Goal: Information Seeking & Learning: Find specific fact

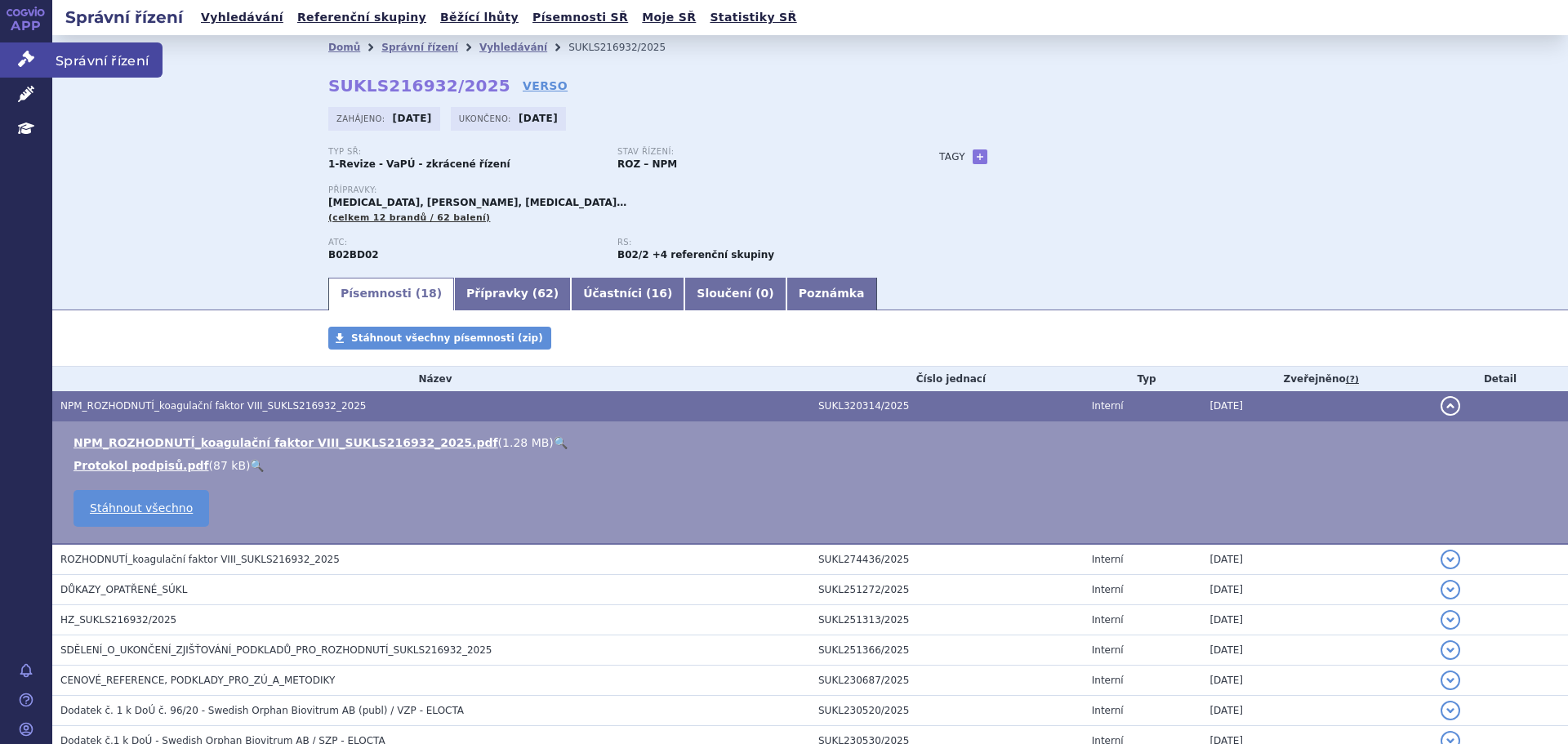
click at [24, 62] on icon at bounding box center [26, 59] width 17 height 17
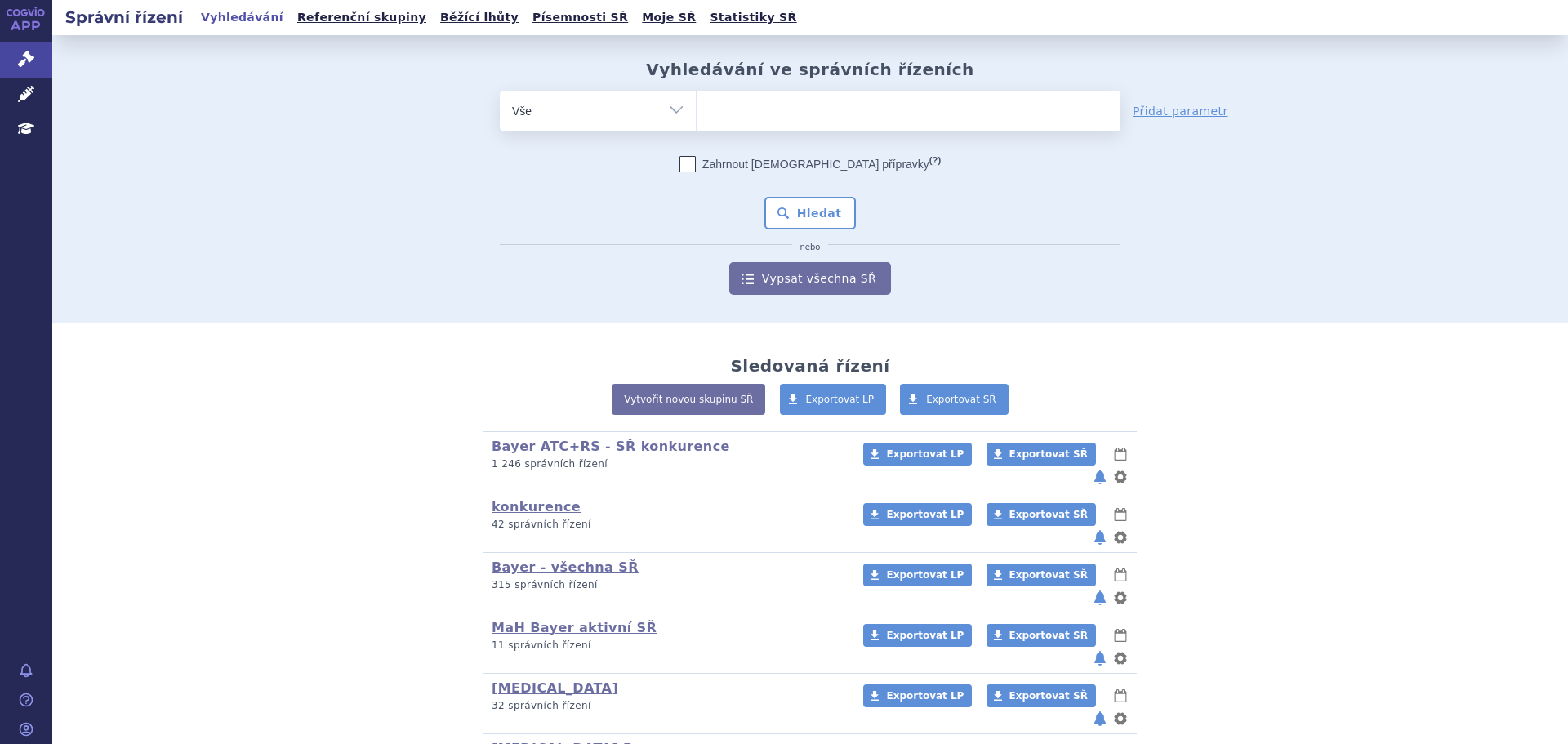
click at [758, 131] on span at bounding box center [908, 111] width 424 height 41
click at [697, 131] on select at bounding box center [696, 110] width 1 height 41
type input "E"
type input "BE"
type input "BETA"
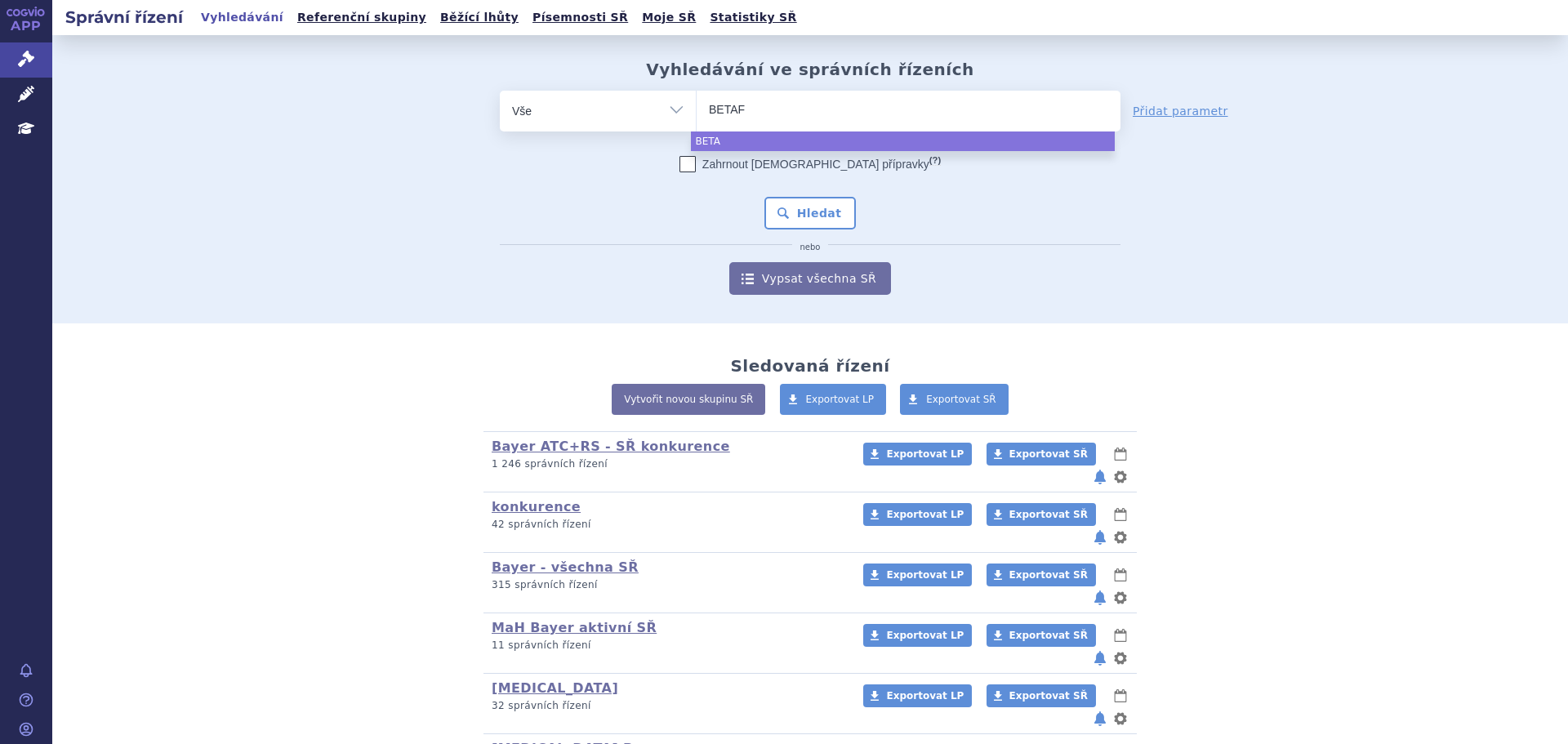
type input "BETAFE"
type input "BETAFERO"
type input "BETAFERON"
select select "BETAFERON"
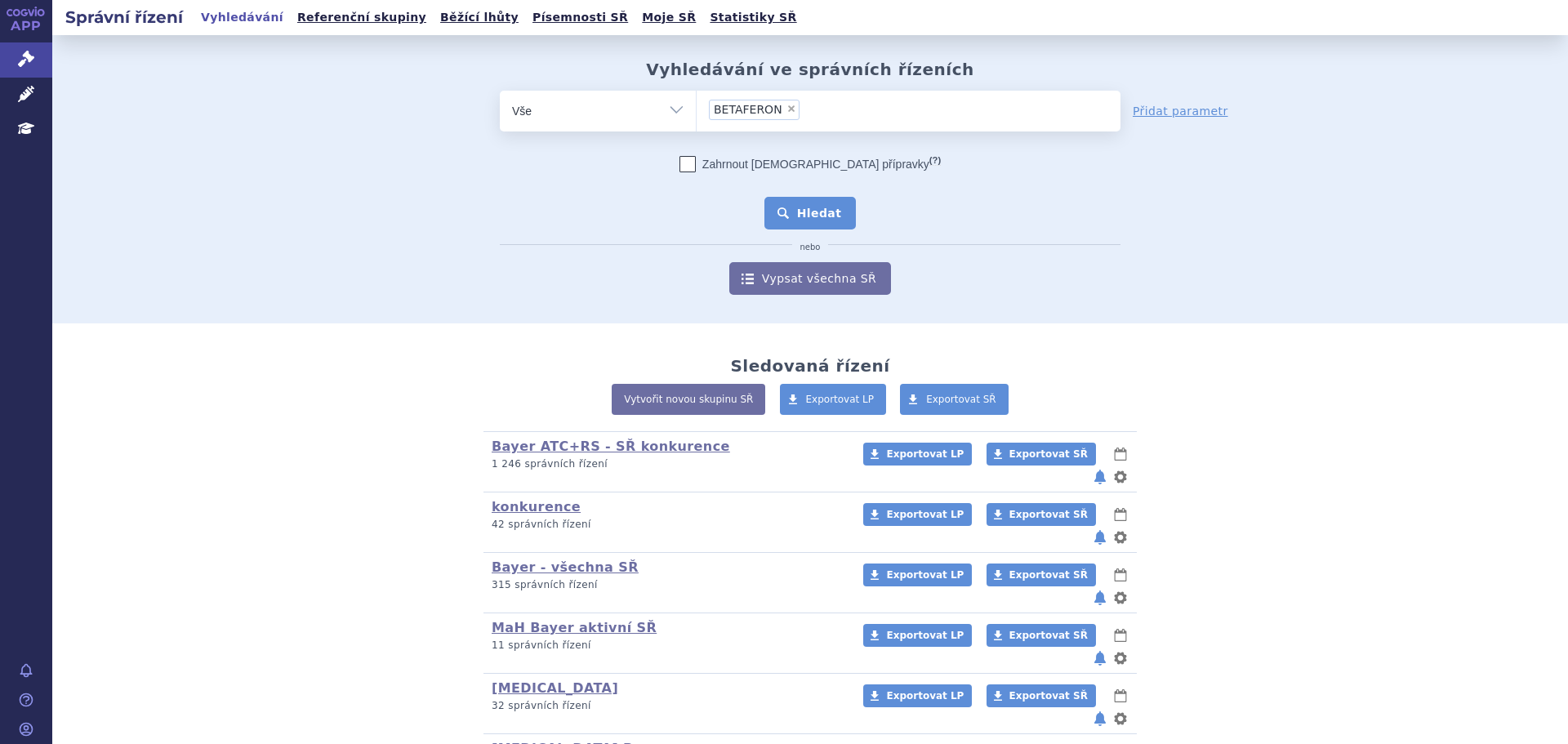
click at [793, 200] on button "Hledat" at bounding box center [810, 212] width 92 height 32
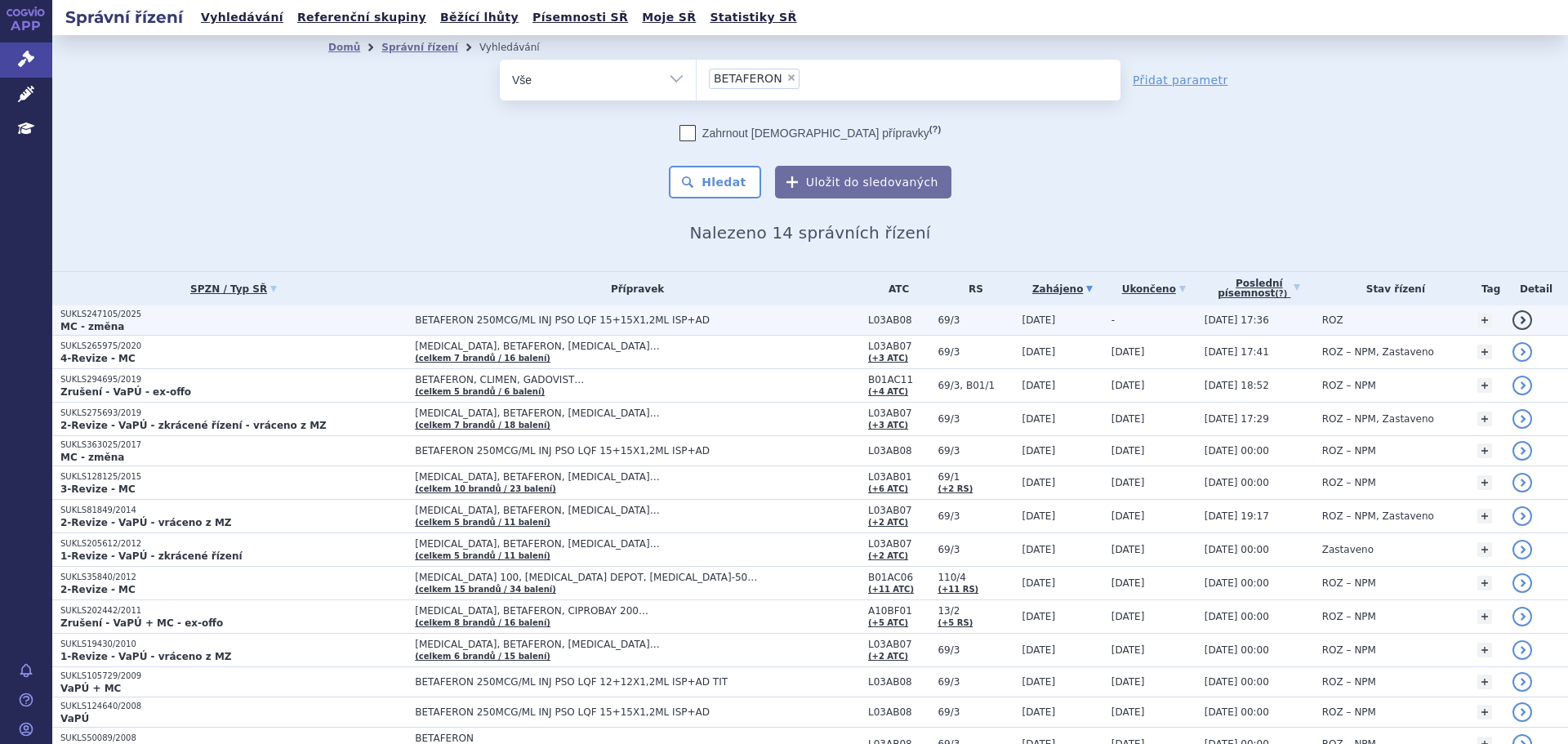
click at [529, 324] on span "BETAFERON 250MCG/ML INJ PSO LQF 15+15X1,2ML ISP+AD" at bounding box center [619, 320] width 408 height 11
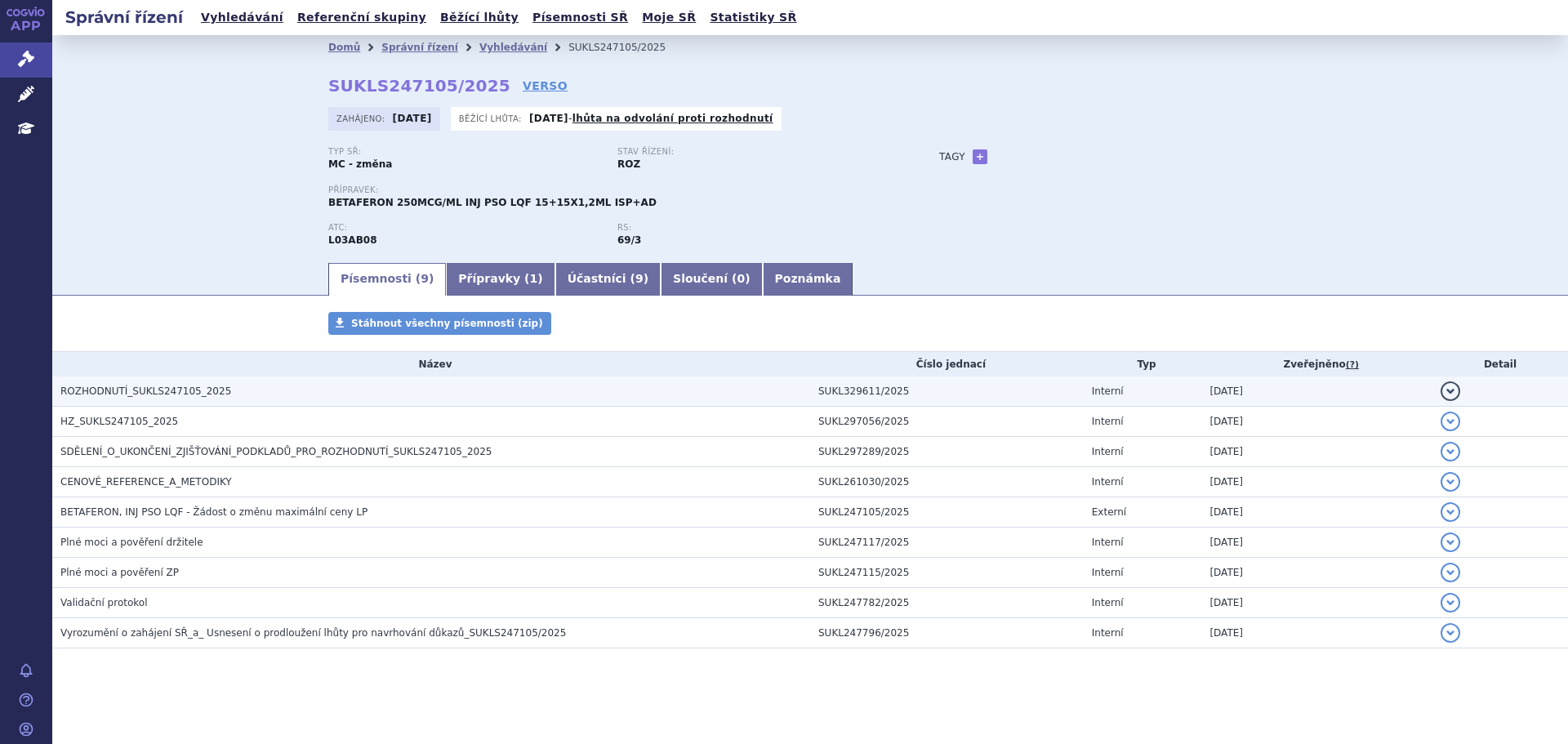
click at [1441, 389] on button "detail" at bounding box center [1450, 391] width 19 height 19
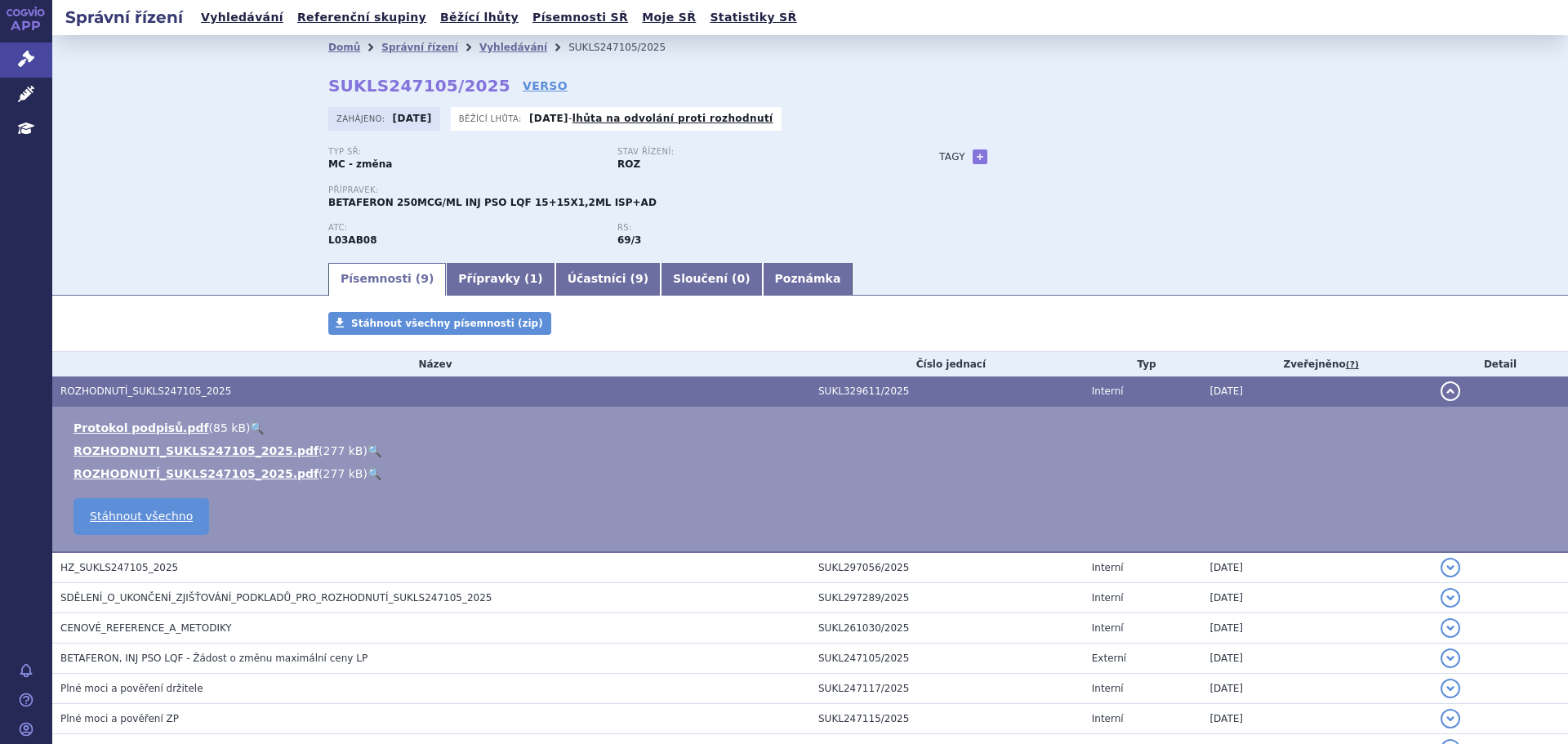
click at [367, 445] on link "🔍" at bounding box center [374, 451] width 14 height 13
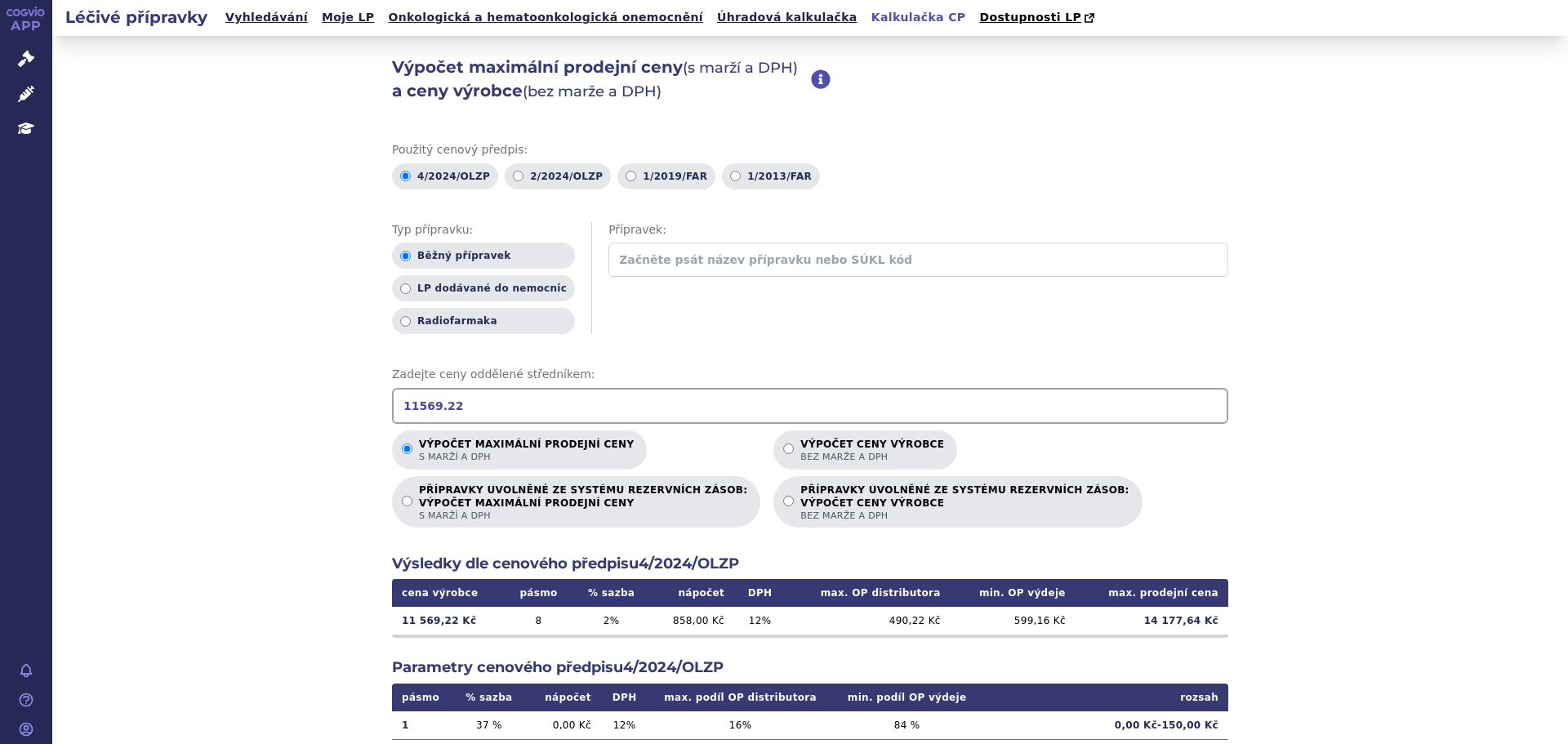
scroll to position [24, 0]
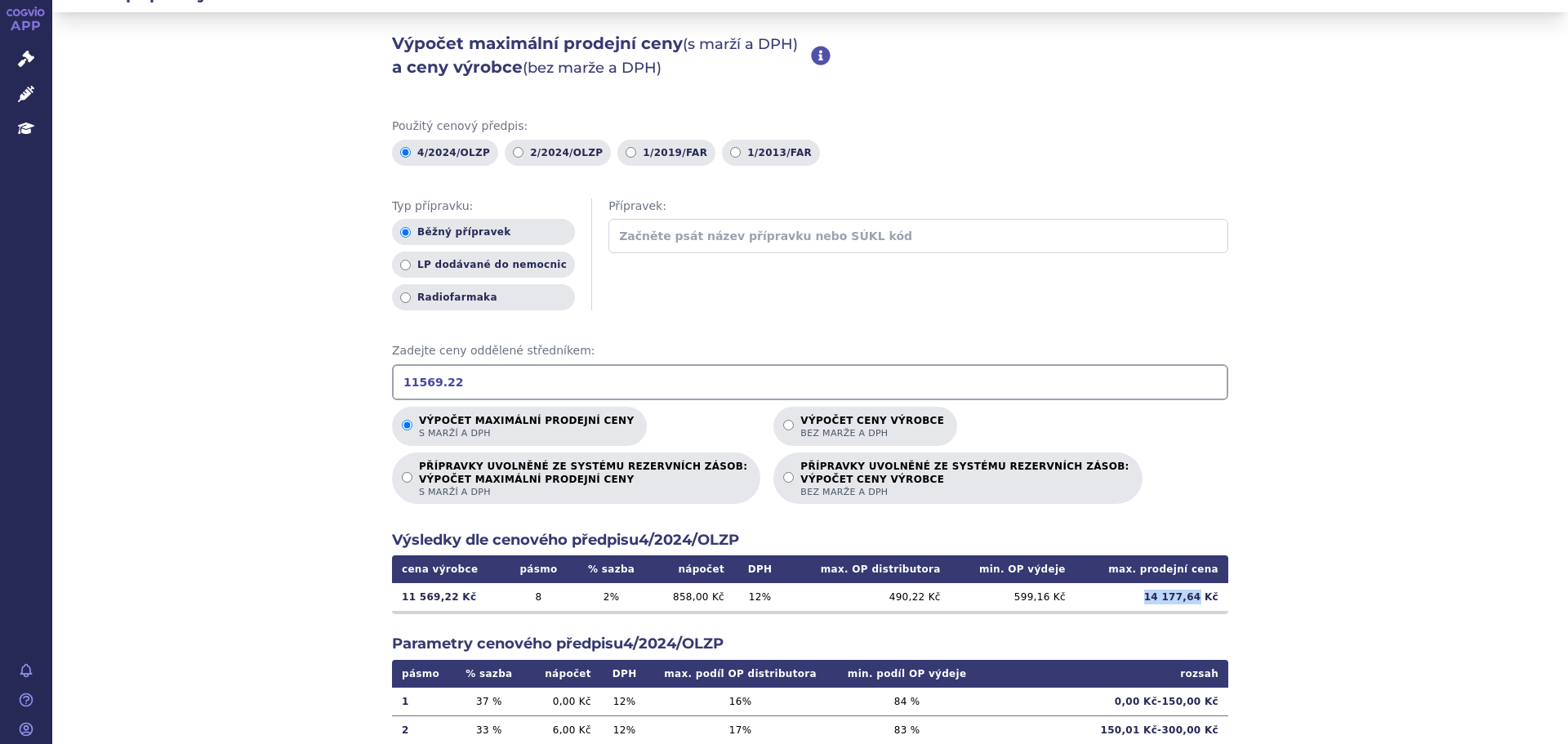
drag, startPoint x: 1151, startPoint y: 599, endPoint x: 1198, endPoint y: 603, distance: 47.2
click at [1198, 603] on td "14 177,64 Kč" at bounding box center [1151, 596] width 153 height 28
copy td "14 177,64"
